Goal: Task Accomplishment & Management: Manage account settings

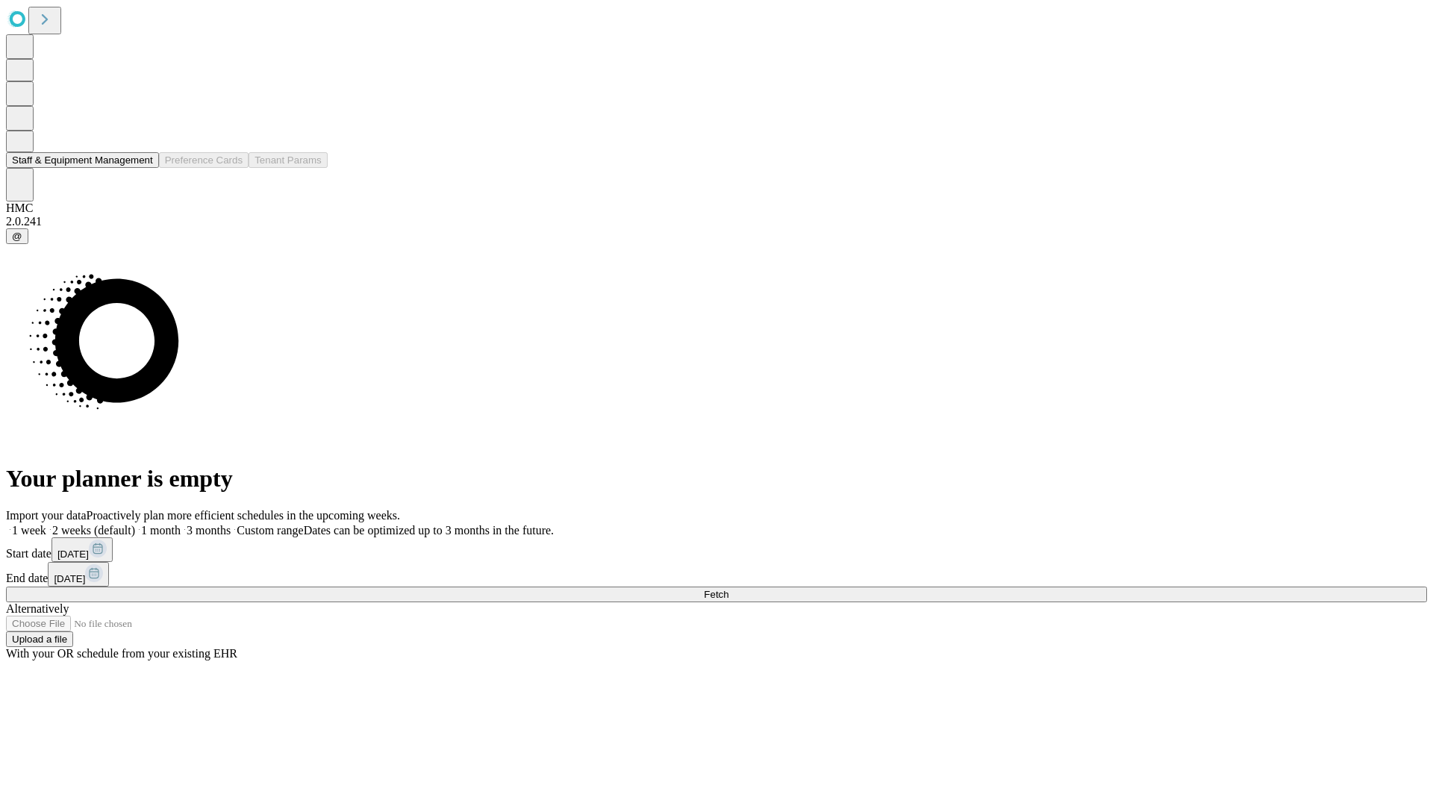
click at [140, 168] on button "Staff & Equipment Management" at bounding box center [82, 160] width 153 height 16
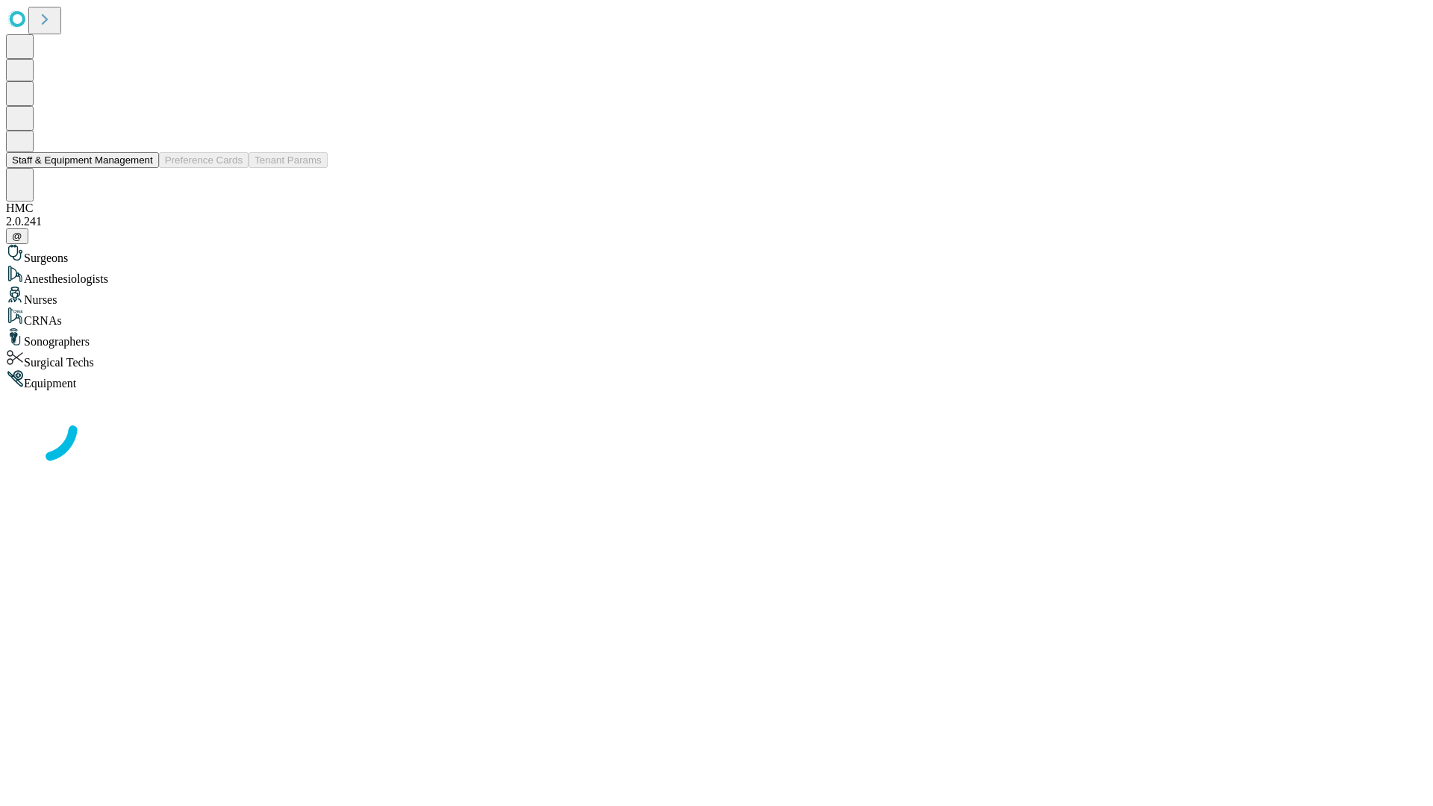
click at [143, 168] on button "Staff & Equipment Management" at bounding box center [82, 160] width 153 height 16
